Goal: Check status: Check status

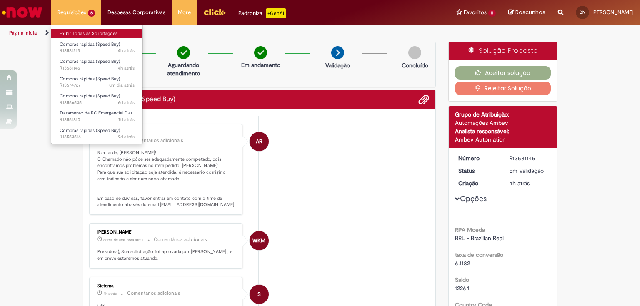
click at [70, 30] on link "Exibir Todas as Solicitações" at bounding box center [97, 33] width 92 height 9
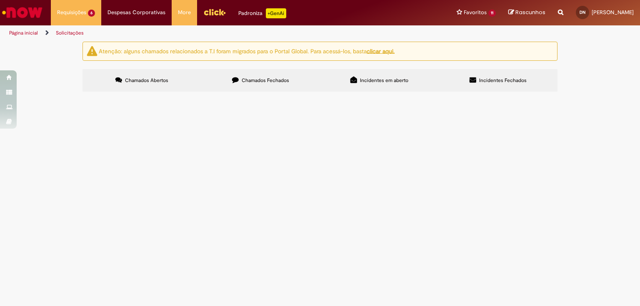
click at [0, 0] on span "R13581145" at bounding box center [0, 0] width 0 height 0
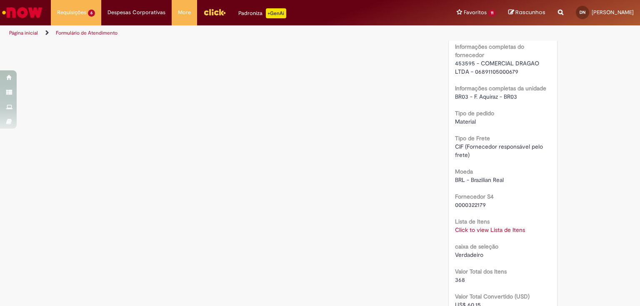
scroll to position [700, 0]
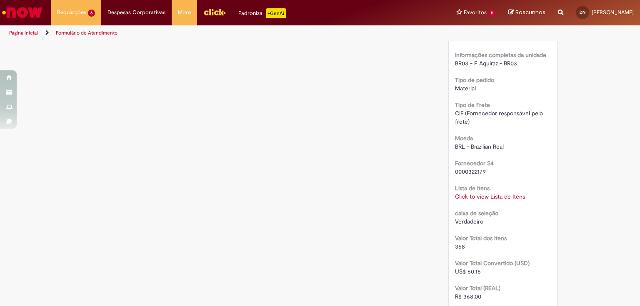
click at [479, 196] on link "Click to view Lista de Itens" at bounding box center [490, 196] width 70 height 7
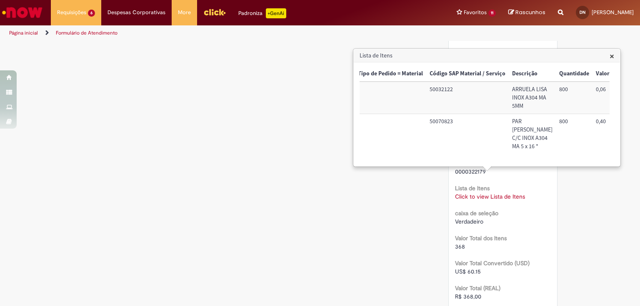
scroll to position [0, 0]
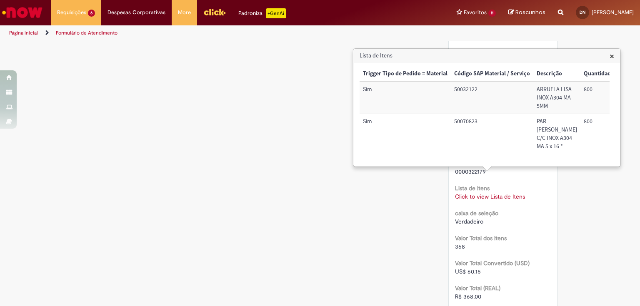
click at [609, 54] on span "×" at bounding box center [611, 55] width 5 height 11
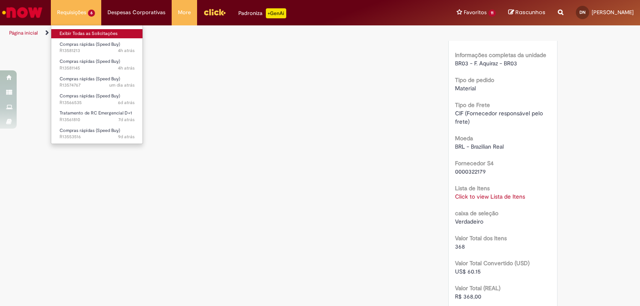
click at [73, 32] on link "Exibir Todas as Solicitações" at bounding box center [97, 33] width 92 height 9
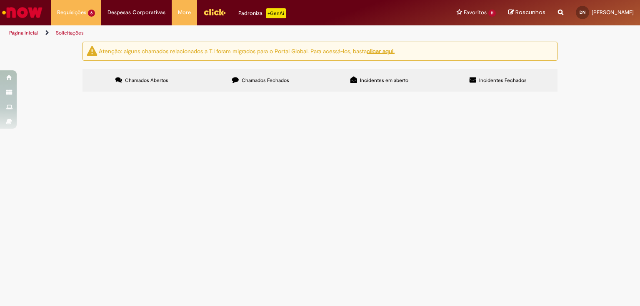
click at [0, 0] on span "R13581145" at bounding box center [0, 0] width 0 height 0
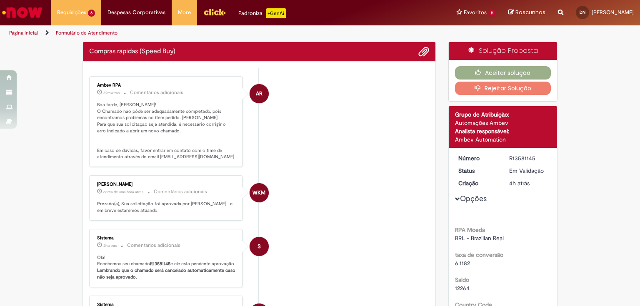
click at [103, 160] on div "Ambev RPA 39m atrás 39 minutos atrás Comentários adicionais Boa tarde, [PERSON_…" at bounding box center [166, 122] width 148 height 86
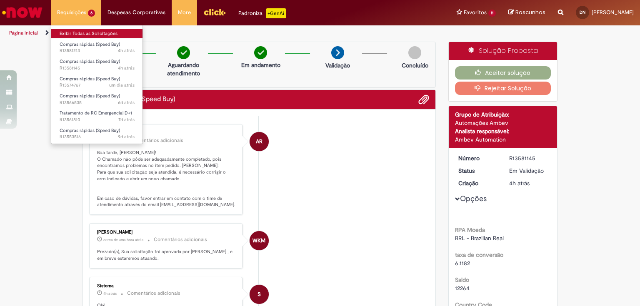
click at [82, 34] on link "Exibir Todas as Solicitações" at bounding box center [97, 33] width 92 height 9
